Goal: Information Seeking & Learning: Learn about a topic

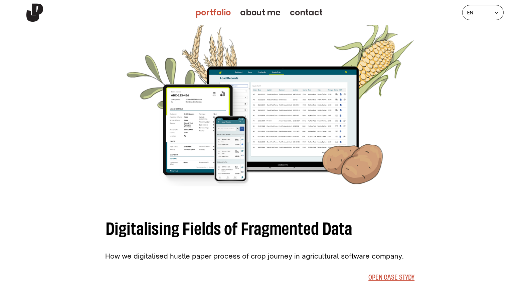
scroll to position [690, 0]
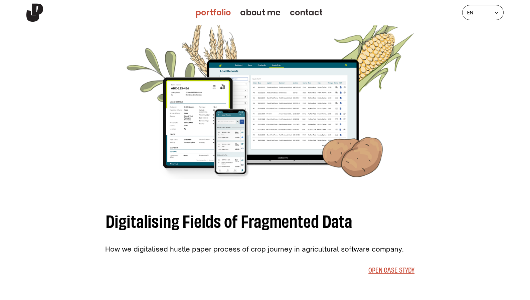
click at [244, 130] on img at bounding box center [264, 98] width 307 height 196
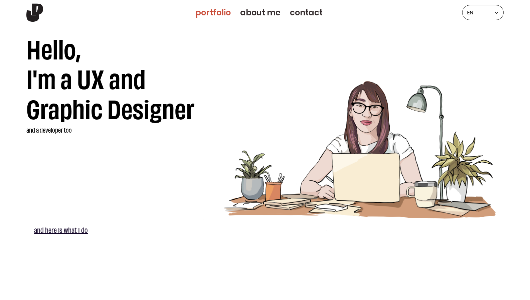
scroll to position [0, 0]
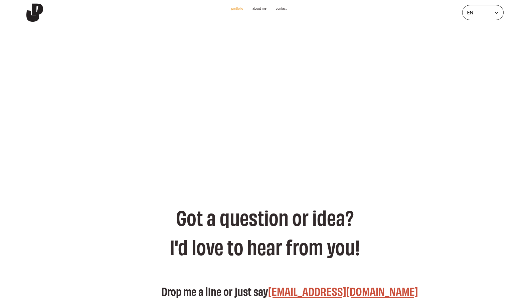
click at [232, 9] on link "Portfolio" at bounding box center [238, 9] width 12 height 4
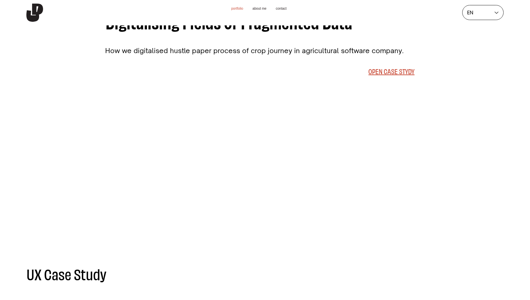
scroll to position [883, 0]
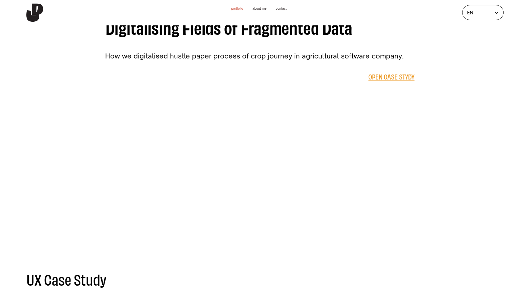
click at [376, 80] on span "Open Case Stydy" at bounding box center [391, 76] width 46 height 9
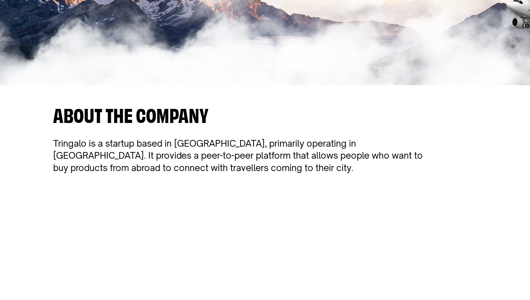
scroll to position [239, 0]
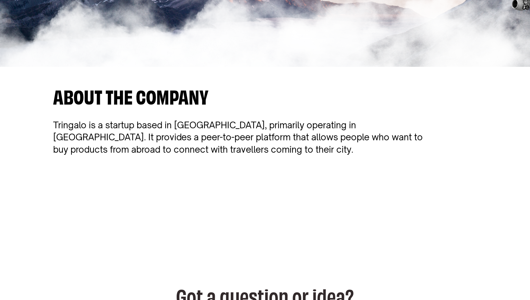
drag, startPoint x: 338, startPoint y: 170, endPoint x: 338, endPoint y: 243, distance: 73.5
click at [338, 244] on section "About the Company Tringalo is a startup based in Barcelona, primarily operating…" at bounding box center [265, 160] width 530 height 187
click at [333, 208] on div at bounding box center [265, 160] width 424 height 155
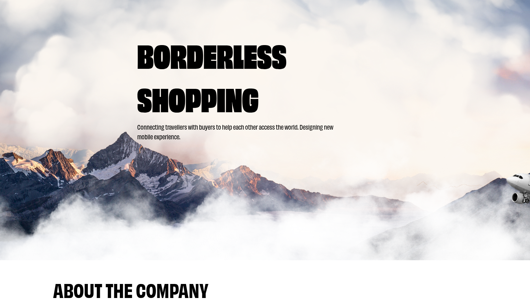
scroll to position [9, 0]
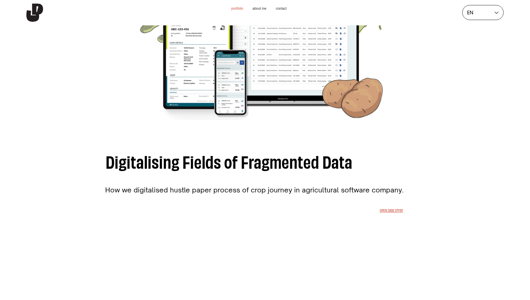
scroll to position [773, 0]
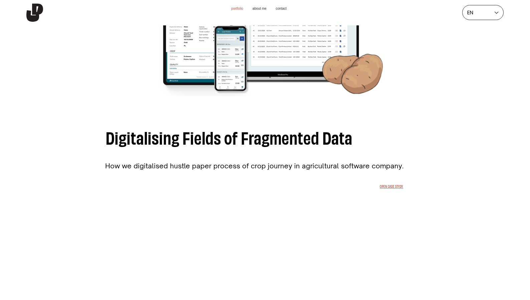
click at [266, 130] on span "Digitalising Fields of Fragmented Data" at bounding box center [229, 137] width 247 height 22
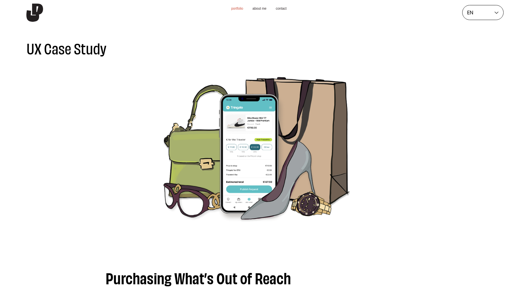
scroll to position [1127, 0]
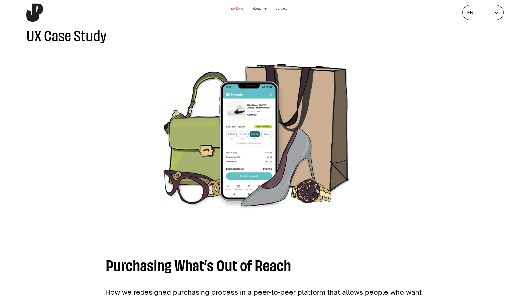
drag, startPoint x: 264, startPoint y: 125, endPoint x: 262, endPoint y: 160, distance: 35.1
click at [262, 160] on img at bounding box center [266, 130] width 261 height 168
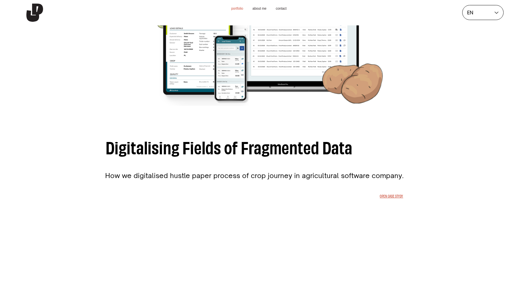
scroll to position [735, 0]
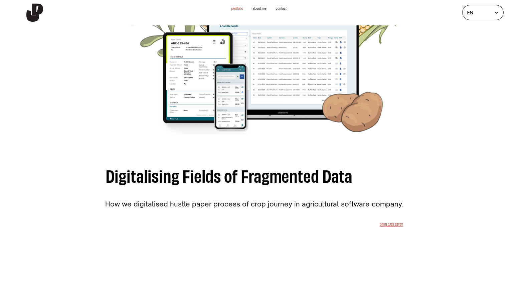
click at [279, 104] on img at bounding box center [264, 53] width 307 height 196
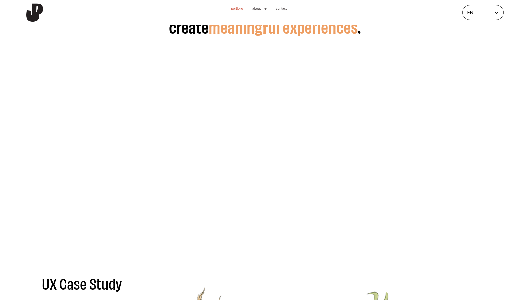
scroll to position [392, 0]
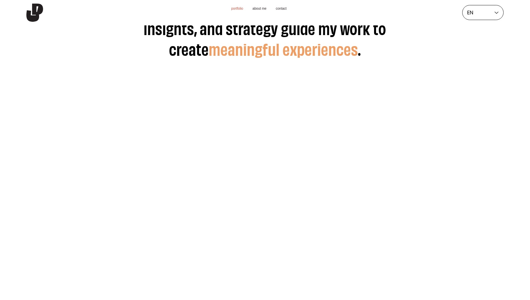
click at [251, 57] on span "meaningful experiences" at bounding box center [283, 48] width 149 height 21
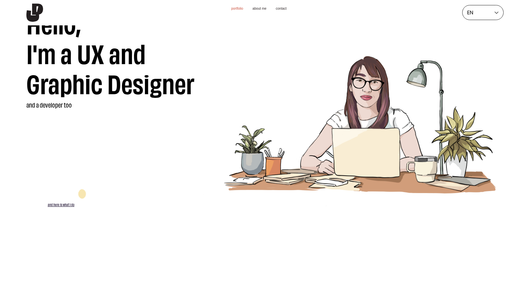
scroll to position [0, 0]
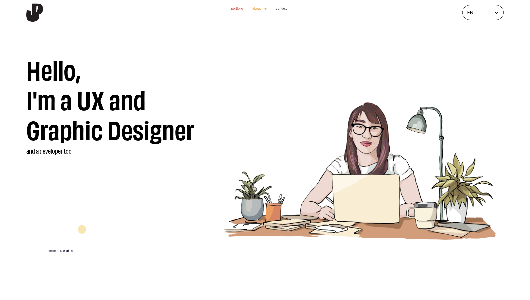
click at [264, 11] on link "About Me" at bounding box center [260, 9] width 14 height 4
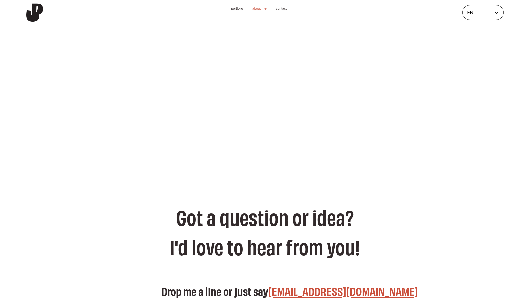
click at [273, 91] on div "main content" at bounding box center [265, 100] width 530 height 150
click at [287, 11] on link "Contact" at bounding box center [281, 9] width 11 height 4
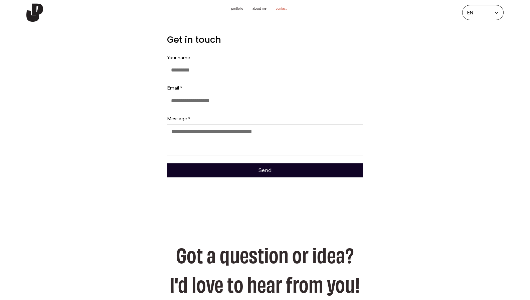
click at [232, 10] on link "Portfolio" at bounding box center [238, 9] width 12 height 4
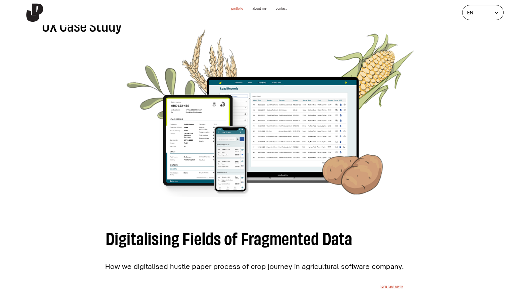
scroll to position [674, 0]
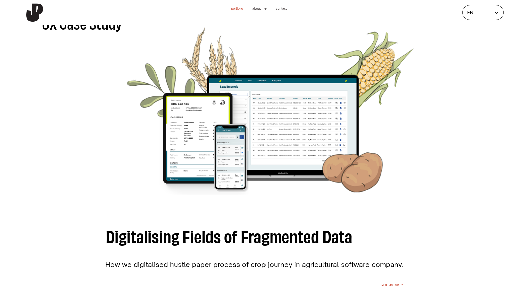
click at [298, 122] on img at bounding box center [264, 113] width 307 height 196
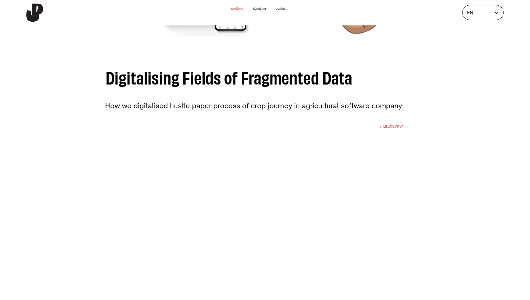
scroll to position [836, 0]
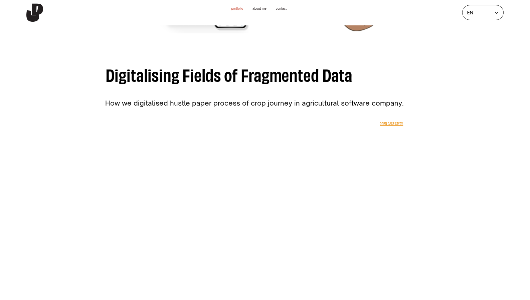
click at [380, 126] on span "Open Case Stydy" at bounding box center [391, 123] width 23 height 4
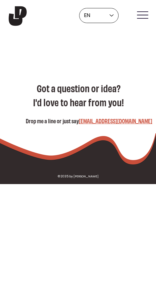
click at [147, 18] on icon "Menu" at bounding box center [142, 18] width 11 height 1
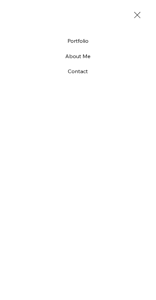
click at [137, 10] on div "Close Portfolio About Me Contact" at bounding box center [78, 150] width 156 height 300
click at [136, 12] on icon "Close" at bounding box center [137, 14] width 9 height 9
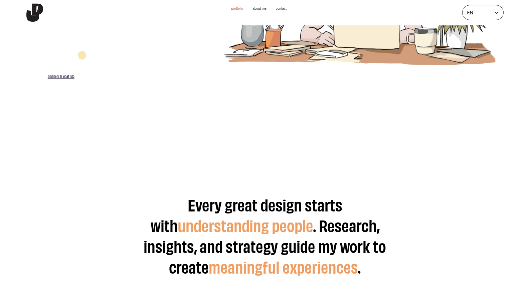
scroll to position [143, 0]
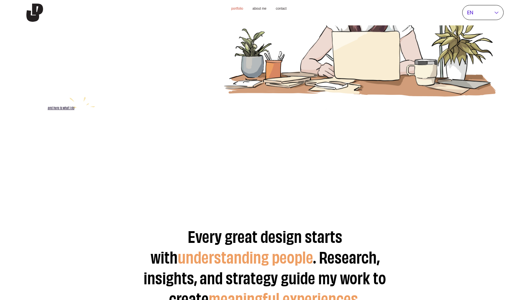
click at [474, 13] on div "EN" at bounding box center [482, 12] width 41 height 15
click at [475, 28] on div "PL" at bounding box center [483, 27] width 41 height 14
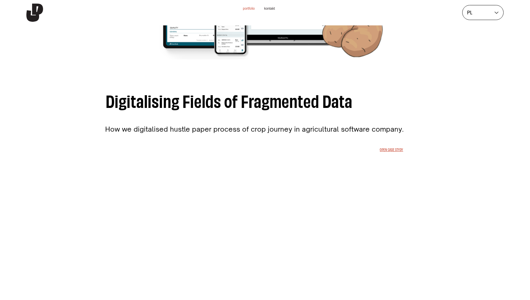
scroll to position [821, 0]
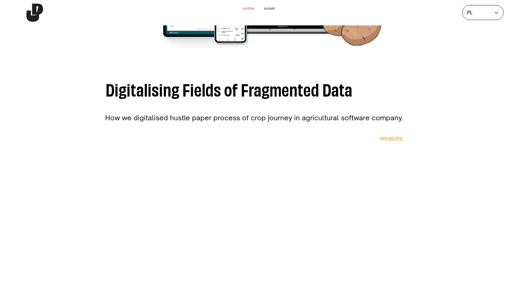
click at [390, 139] on span "Open Case Stydy" at bounding box center [391, 138] width 23 height 4
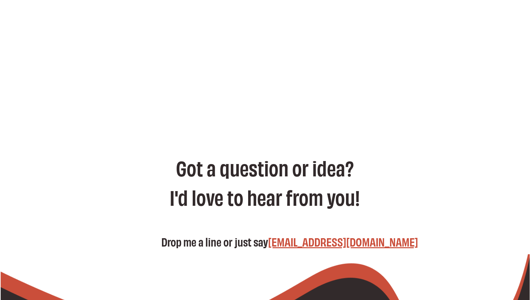
scroll to position [206, 0]
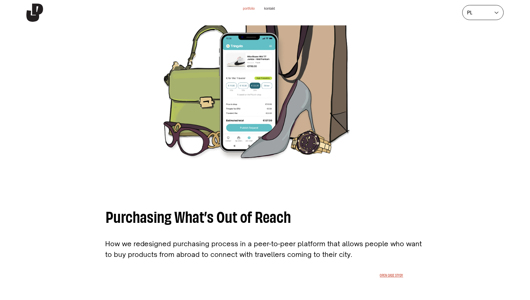
scroll to position [1196, 0]
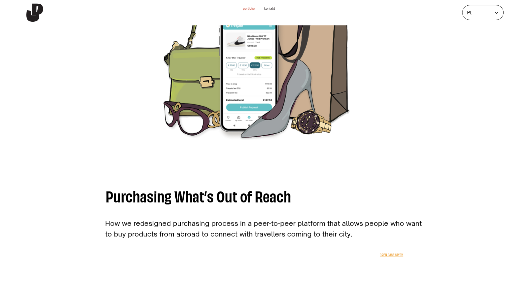
click at [393, 257] on span "Open Case Stydy" at bounding box center [391, 255] width 23 height 4
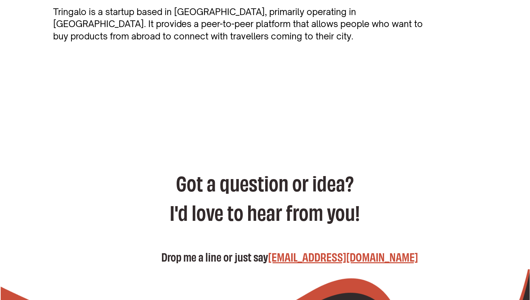
scroll to position [353, 0]
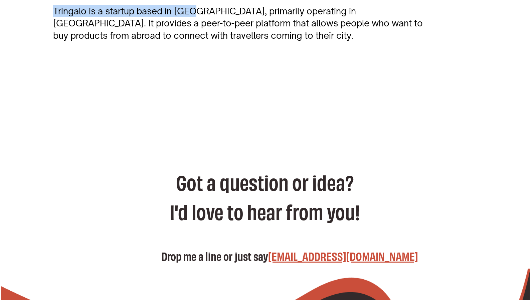
drag, startPoint x: 194, startPoint y: 19, endPoint x: 232, endPoint y: 107, distance: 95.6
click at [232, 107] on div "About the Company Tringalo is a startup based in Barcelona, primarily operating…" at bounding box center [265, 46] width 424 height 155
click at [232, 107] on div at bounding box center [265, 46] width 424 height 155
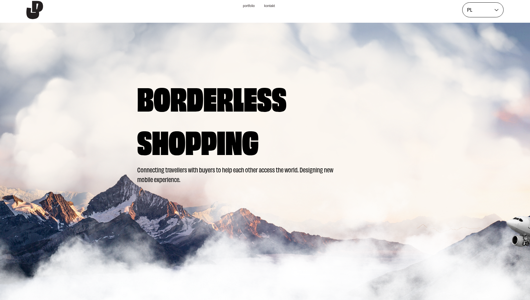
scroll to position [0, 0]
